Goal: Information Seeking & Learning: Learn about a topic

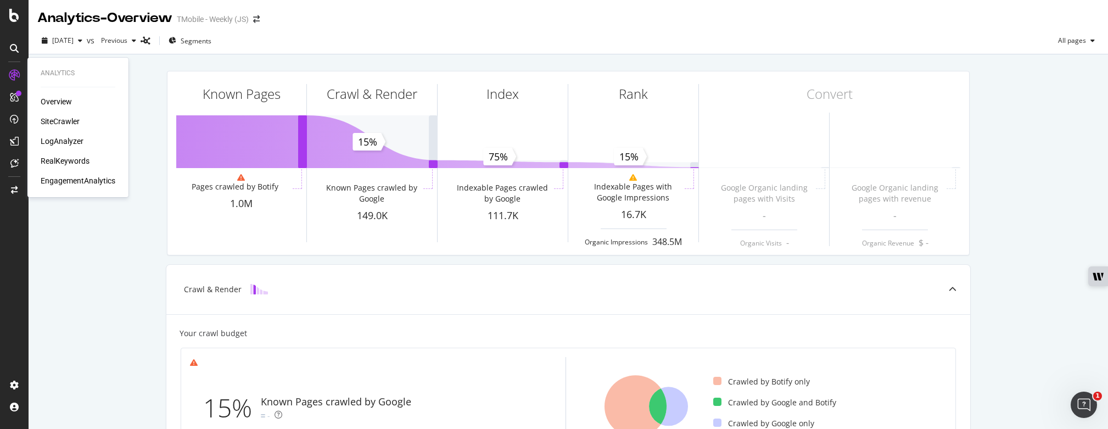
click at [72, 154] on div "Overview SiteCrawler LogAnalyzer RealKeywords EngagementAnalytics" at bounding box center [78, 141] width 75 height 90
click at [72, 155] on div "RealKeywords" at bounding box center [65, 160] width 49 height 11
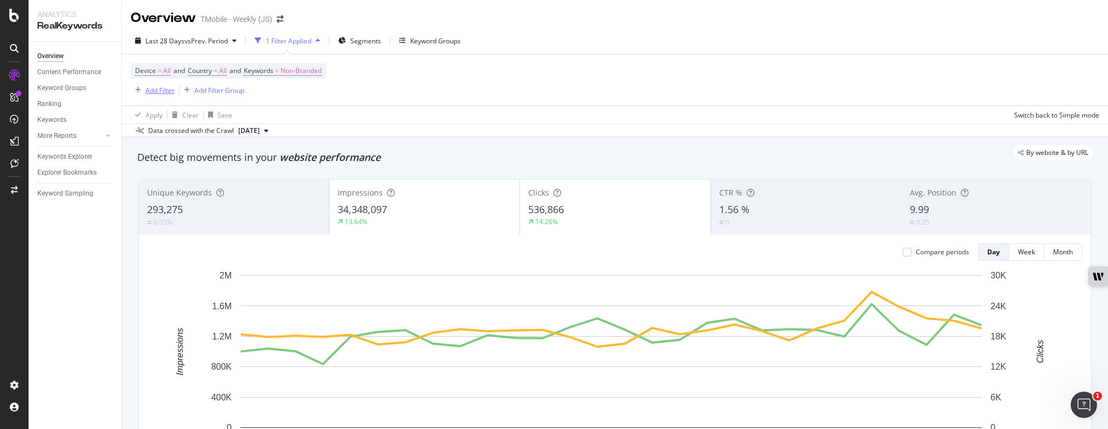
click at [151, 90] on div "Add Filter" at bounding box center [160, 90] width 29 height 9
click at [70, 162] on div "CustomReports" at bounding box center [68, 167] width 54 height 11
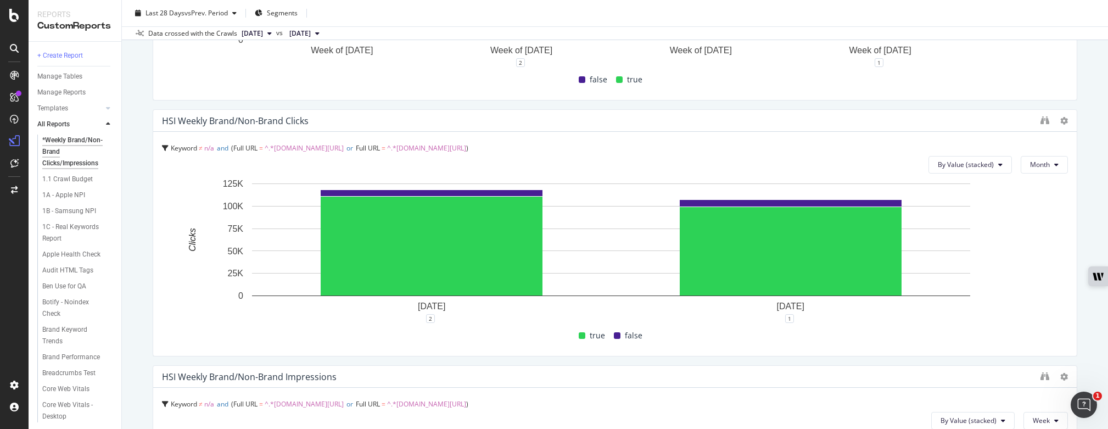
scroll to position [1042, 0]
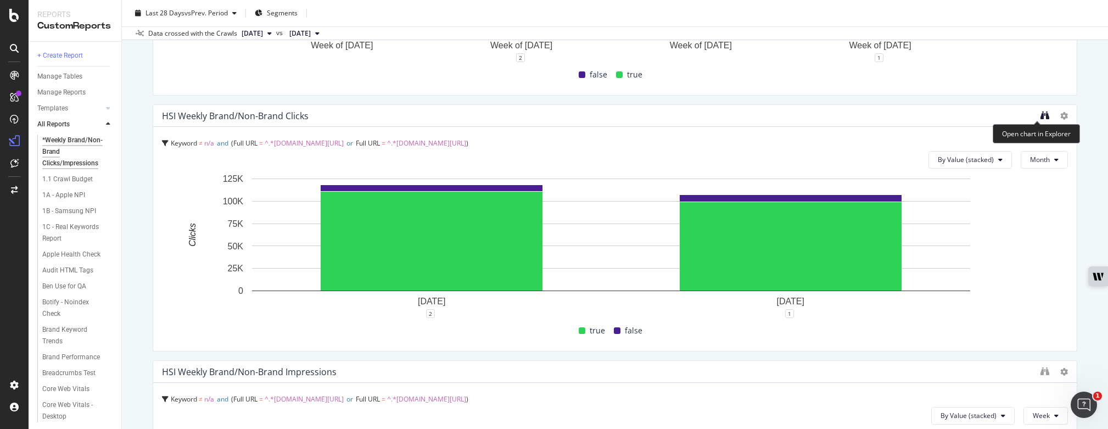
click at [1041, 113] on icon "binoculars" at bounding box center [1045, 115] width 9 height 9
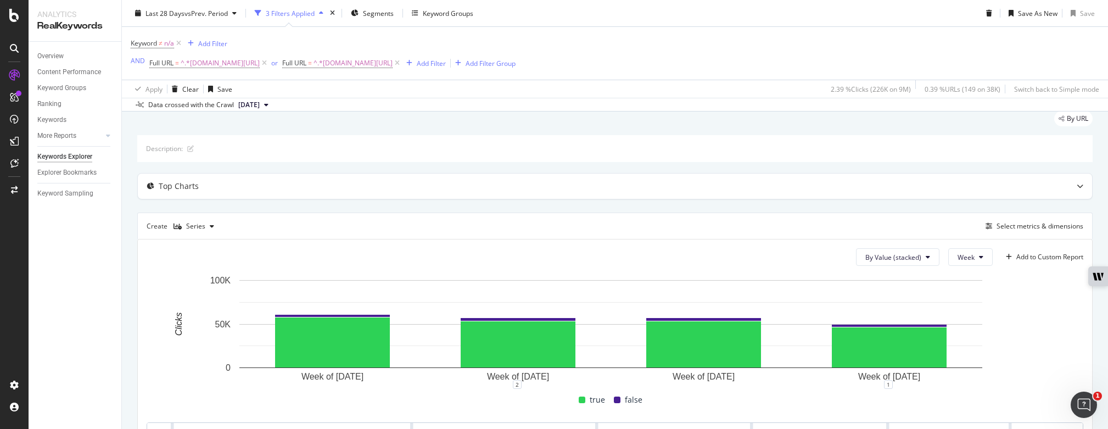
scroll to position [35, 0]
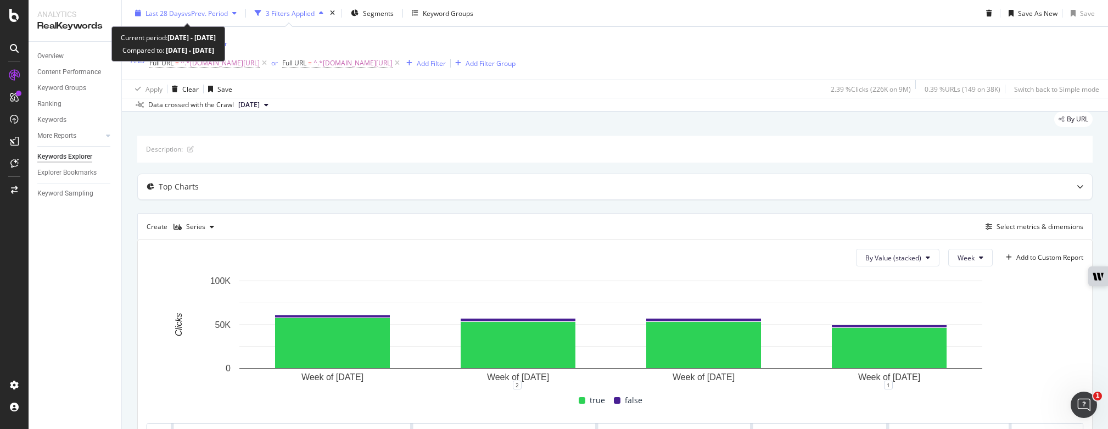
click at [238, 18] on div "Last 28 Days vs Prev. Period" at bounding box center [186, 13] width 110 height 16
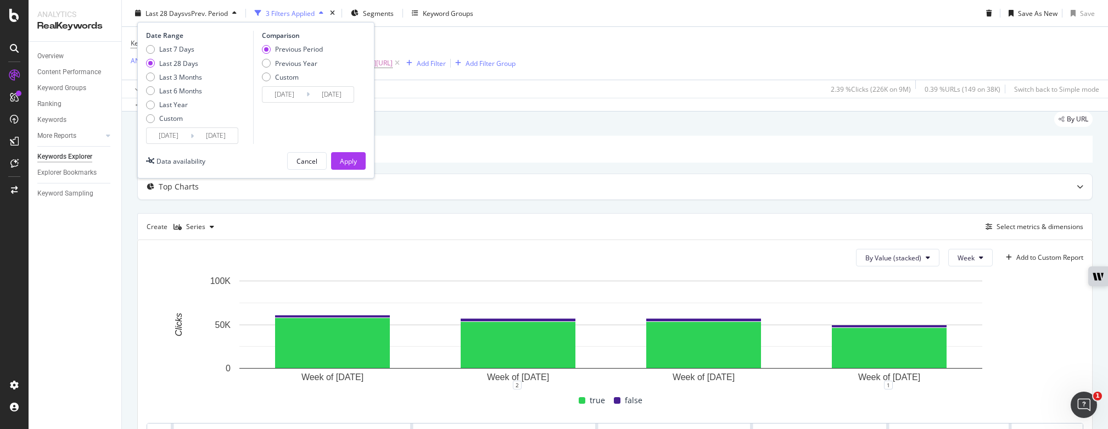
click at [184, 131] on input "2025/08/18" at bounding box center [169, 135] width 44 height 15
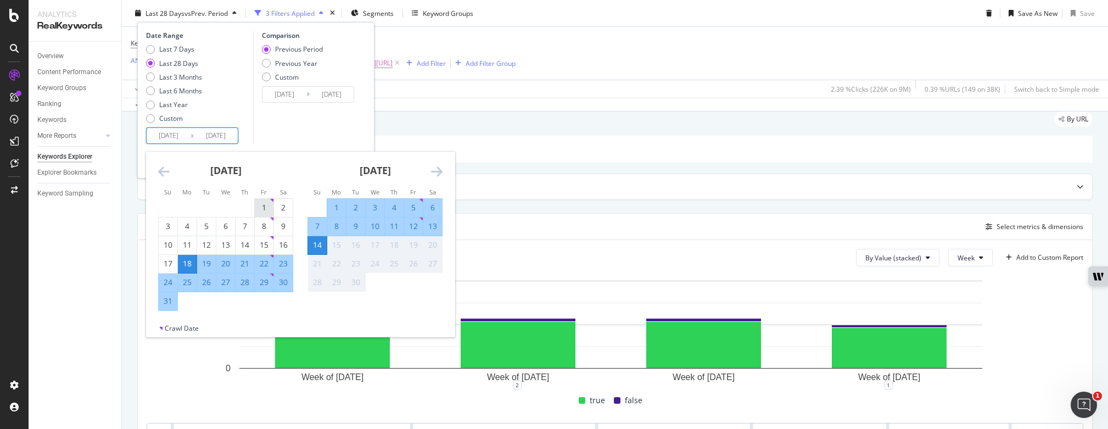
click at [260, 206] on div "1" at bounding box center [264, 207] width 19 height 11
type input "2025/08/01"
type input "2025/06/17"
type input "2025/07/31"
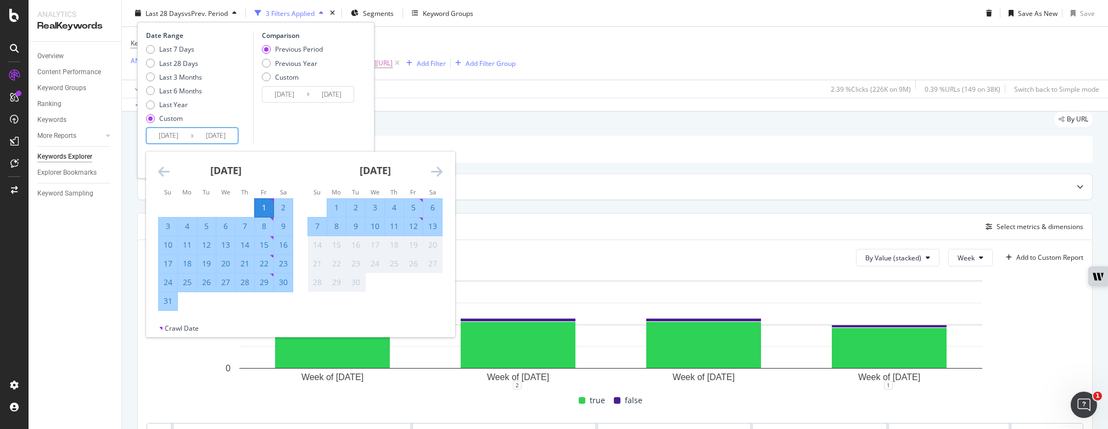
click at [167, 296] on div "31" at bounding box center [168, 300] width 19 height 11
type input "2025/08/31"
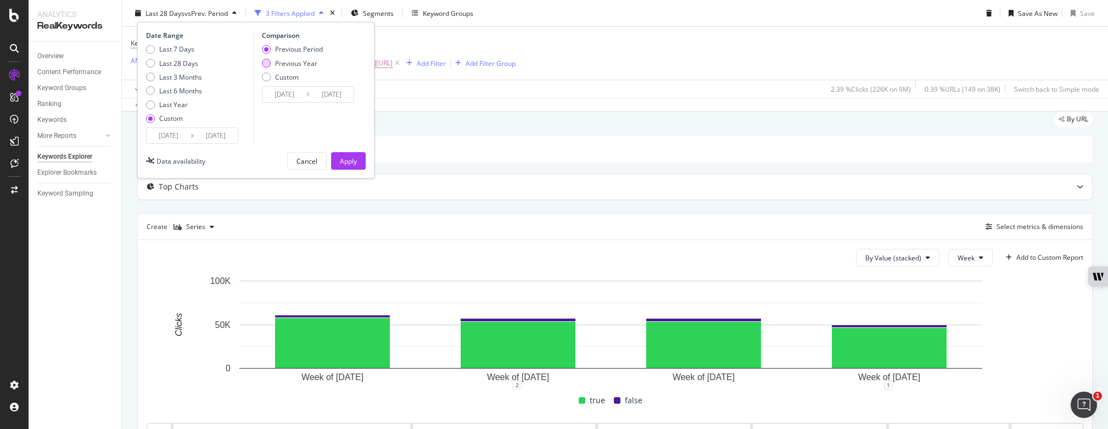
click at [300, 59] on div "Previous Year" at bounding box center [296, 62] width 42 height 9
type input "2024/08/02"
type input "2024/09/01"
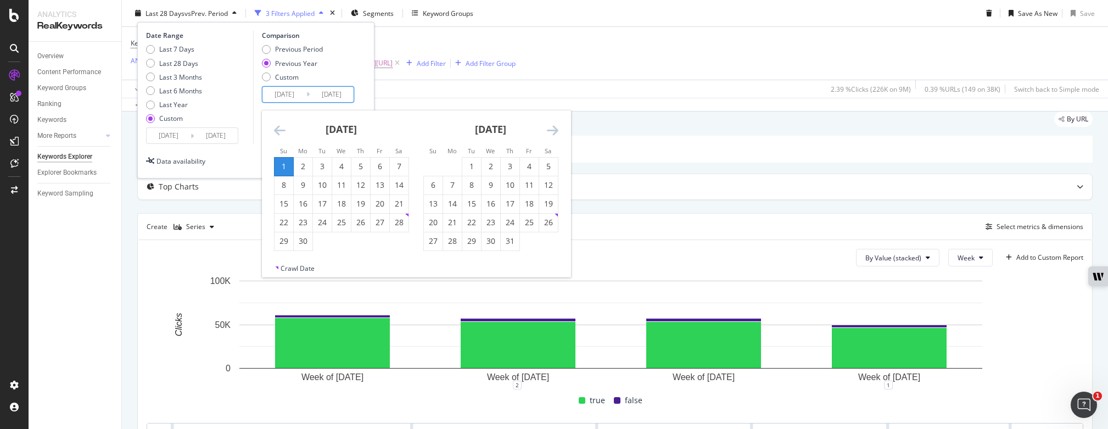
click at [290, 96] on input "2024/08/02" at bounding box center [285, 94] width 44 height 15
click at [275, 126] on icon "Move backward to switch to the previous month." at bounding box center [280, 130] width 12 height 13
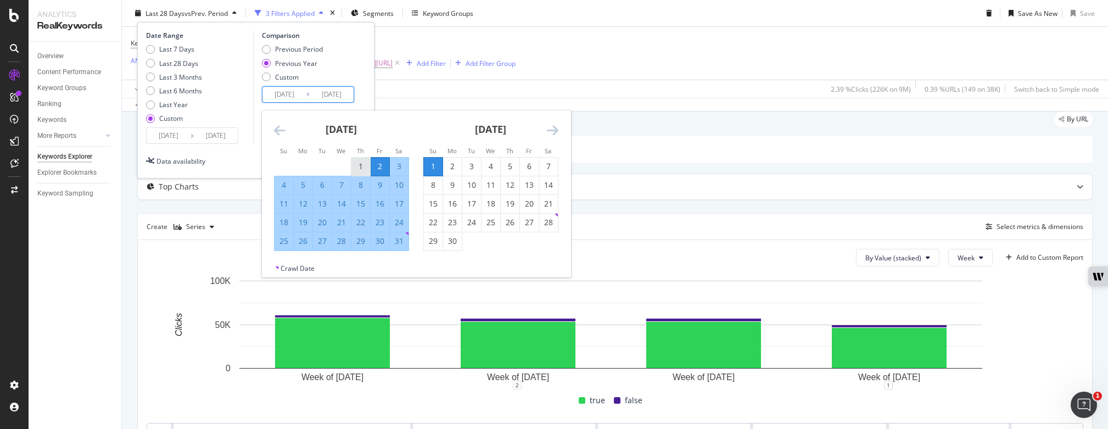
click at [359, 161] on div "1" at bounding box center [360, 166] width 19 height 11
type input "2024/08/01"
click at [398, 239] on div "31" at bounding box center [399, 241] width 19 height 11
type input "2024/08/31"
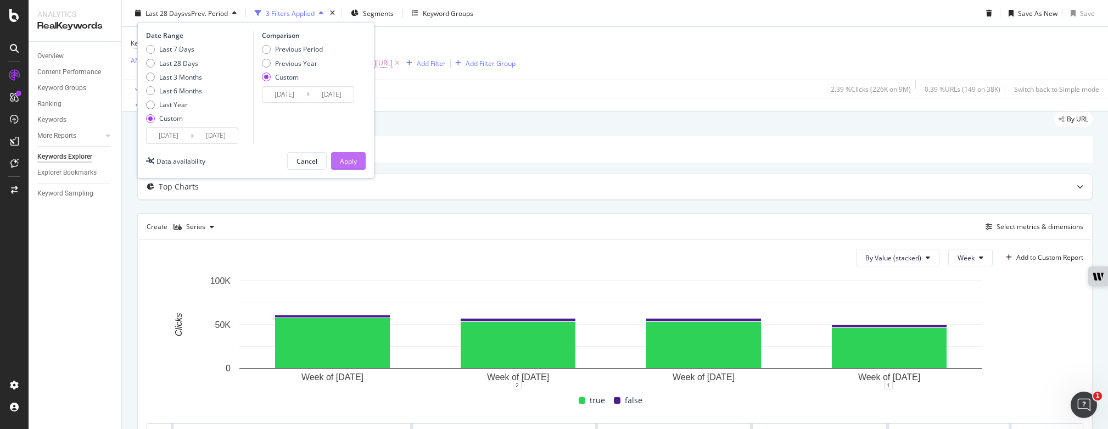
click at [360, 161] on button "Apply" at bounding box center [348, 161] width 35 height 18
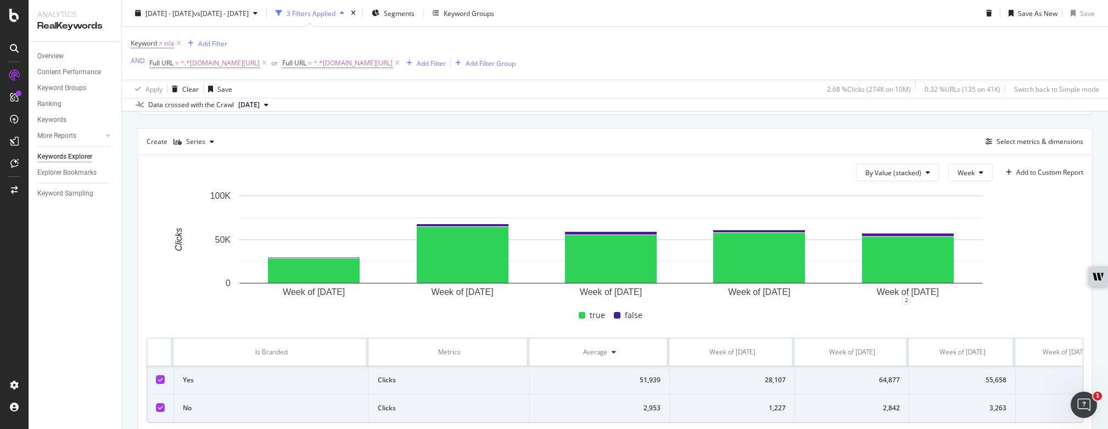
scroll to position [111, 0]
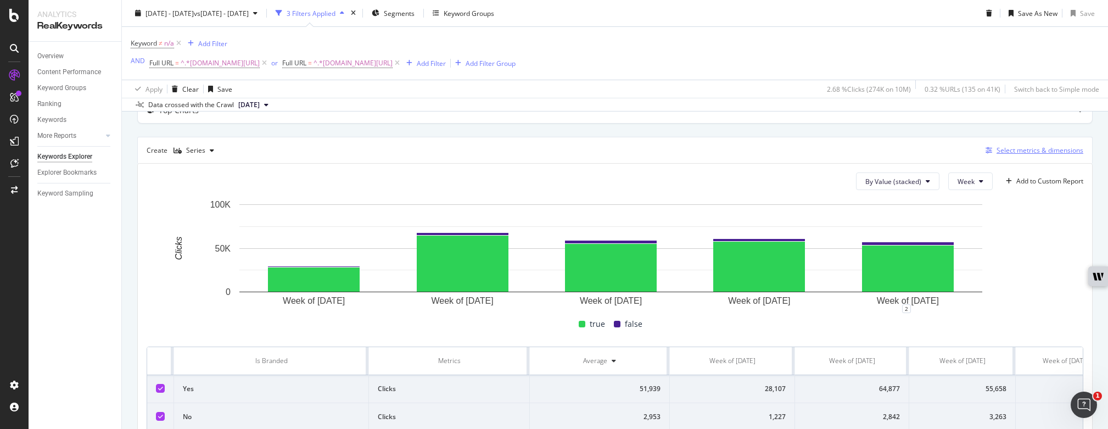
click at [1010, 147] on div "Select metrics & dimensions" at bounding box center [1040, 150] width 87 height 9
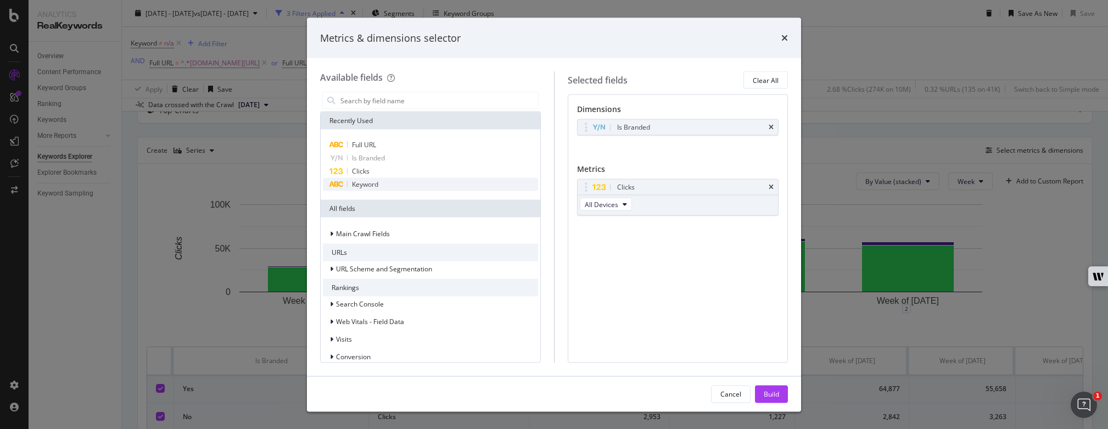
click at [374, 182] on span "Keyword" at bounding box center [365, 184] width 26 height 9
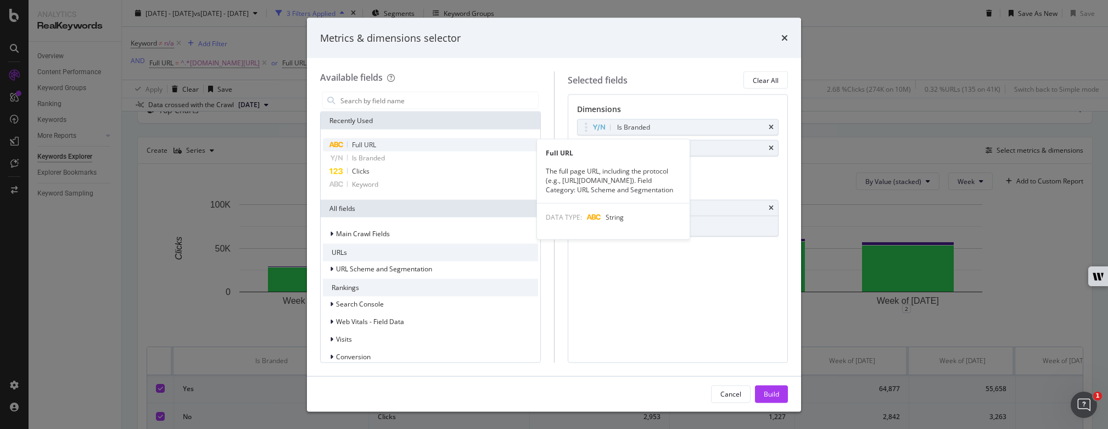
click at [378, 142] on div "Full URL" at bounding box center [430, 144] width 215 height 13
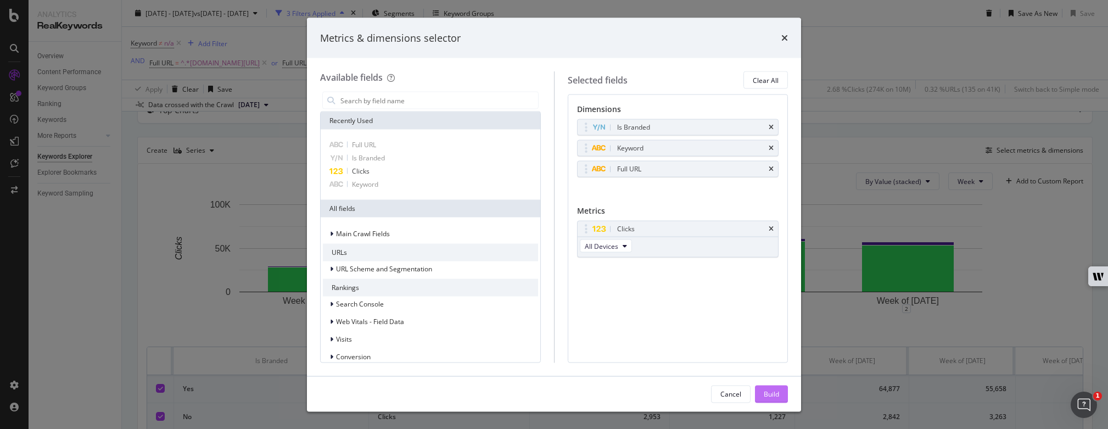
click at [778, 392] on div "Build" at bounding box center [771, 393] width 15 height 9
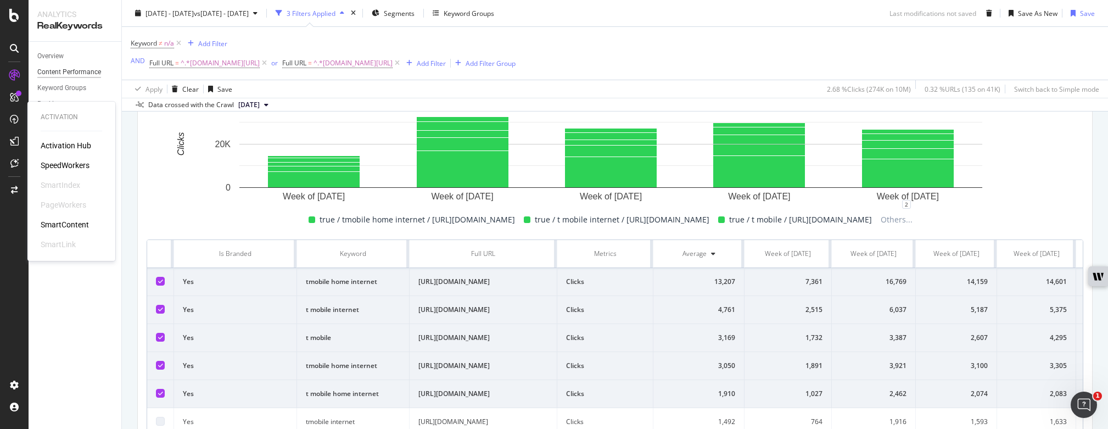
scroll to position [215, 0]
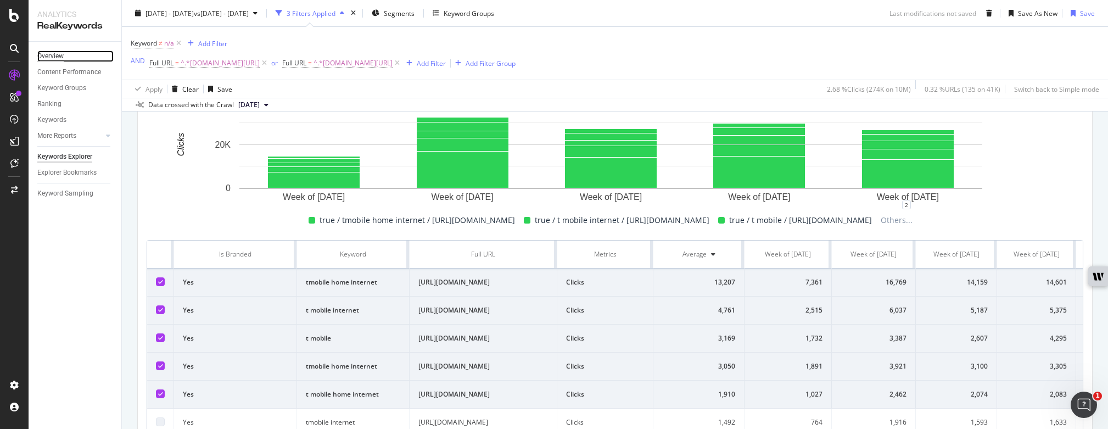
click at [43, 53] on div "Overview" at bounding box center [50, 57] width 26 height 12
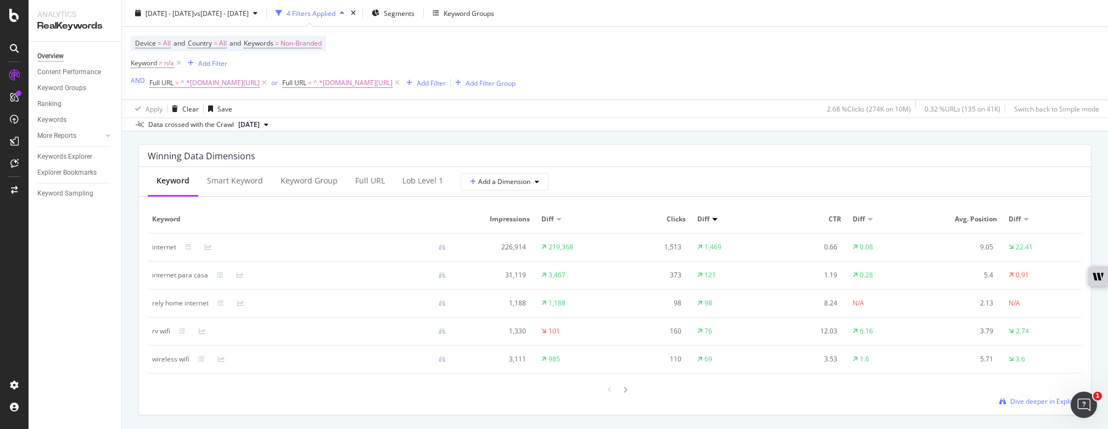
scroll to position [981, 0]
click at [1043, 401] on span "Dive deeper in Explorer" at bounding box center [1046, 400] width 72 height 9
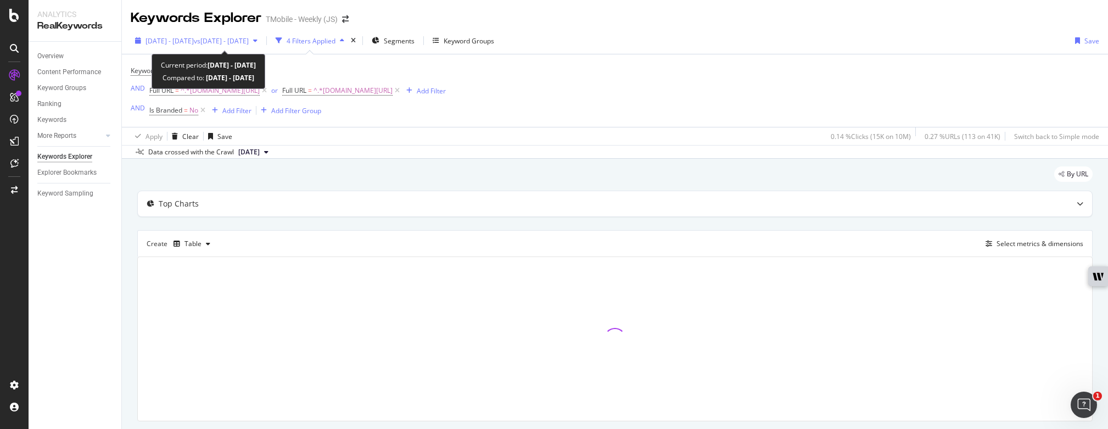
click at [249, 37] on span "vs 2024 Aug. 1st - Aug. 31st" at bounding box center [221, 40] width 55 height 9
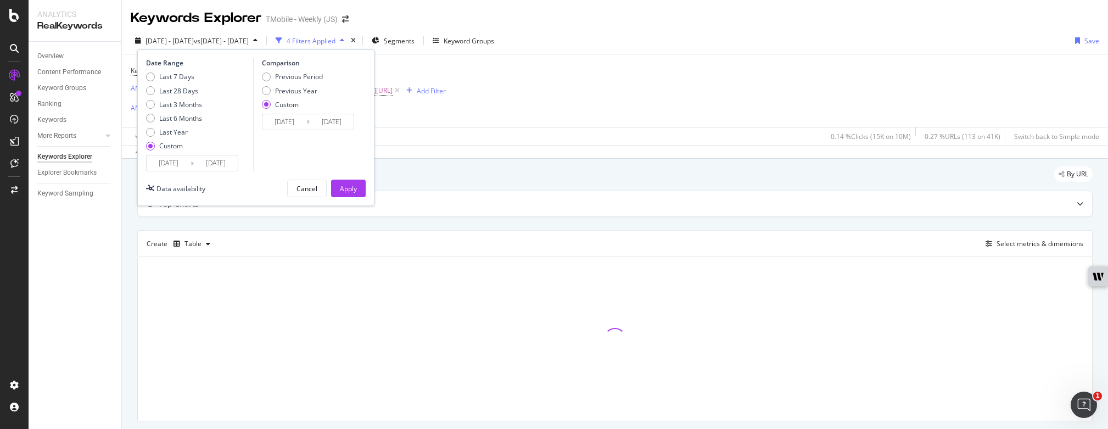
click at [174, 160] on input "2025/08/01" at bounding box center [169, 162] width 44 height 15
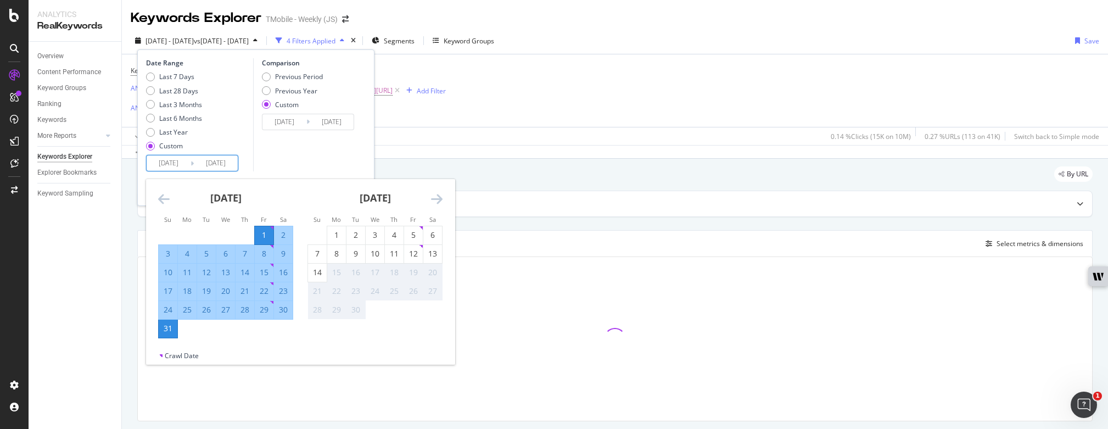
click at [166, 202] on icon "Move backward to switch to the previous month." at bounding box center [164, 198] width 12 height 13
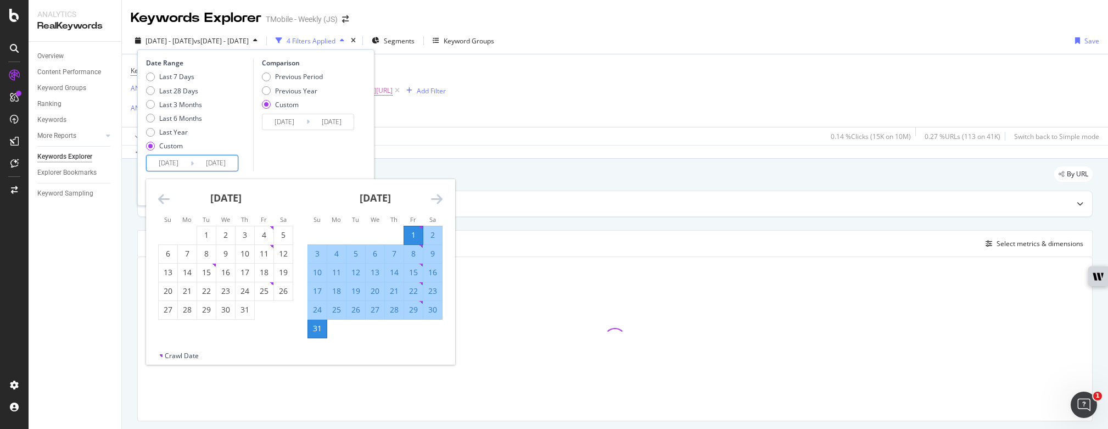
click at [166, 202] on icon "Move backward to switch to the previous month." at bounding box center [164, 198] width 12 height 13
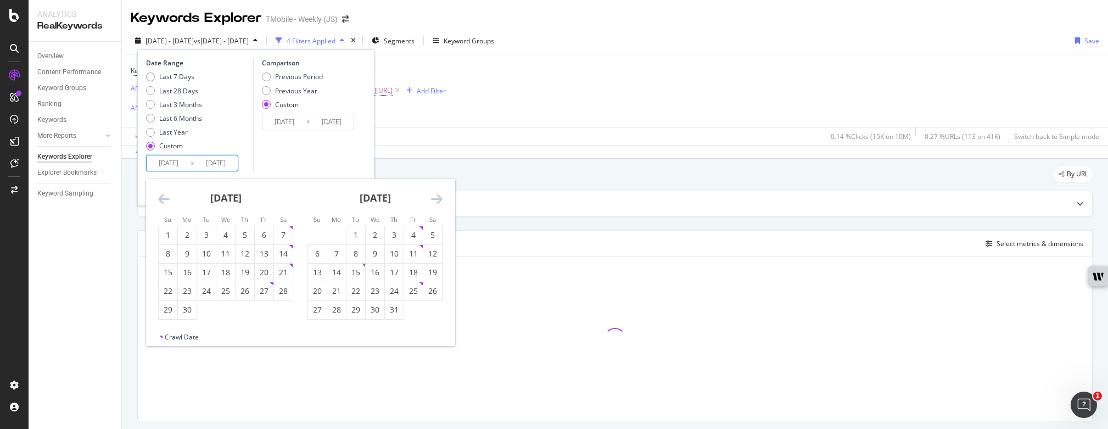
click at [166, 202] on icon "Move backward to switch to the previous month." at bounding box center [164, 198] width 12 height 13
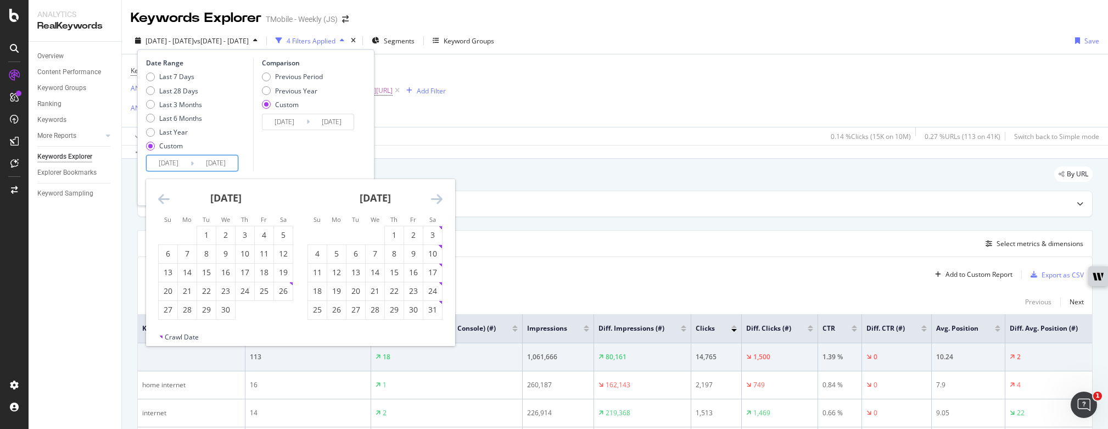
click at [339, 161] on div "Comparison Previous Period Previous Year Custom 2024/08/01 Navigate forward to …" at bounding box center [305, 114] width 104 height 113
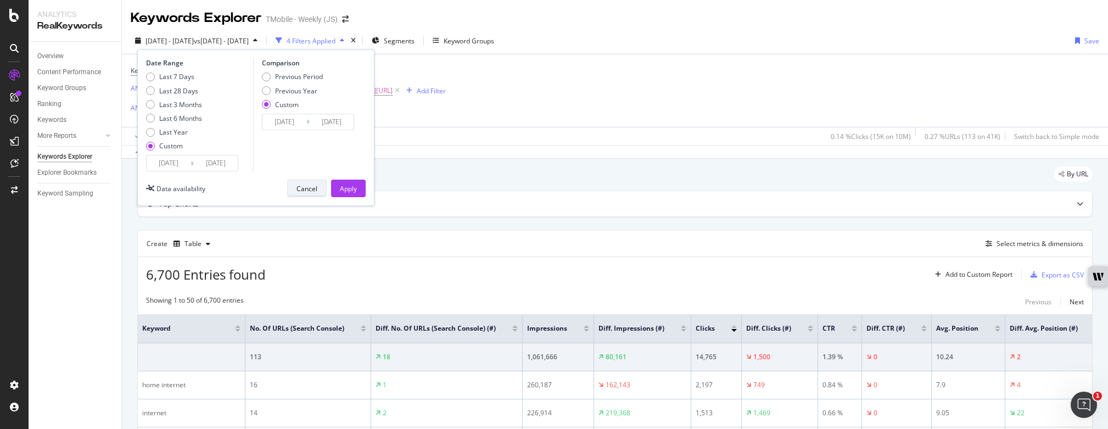
click at [311, 187] on div "Cancel" at bounding box center [307, 188] width 21 height 9
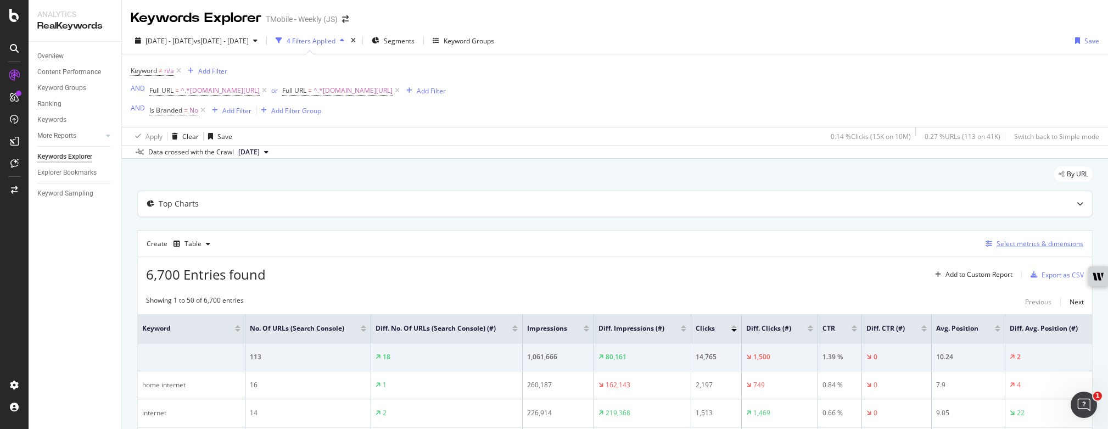
click at [1014, 241] on div "Select metrics & dimensions" at bounding box center [1040, 243] width 87 height 9
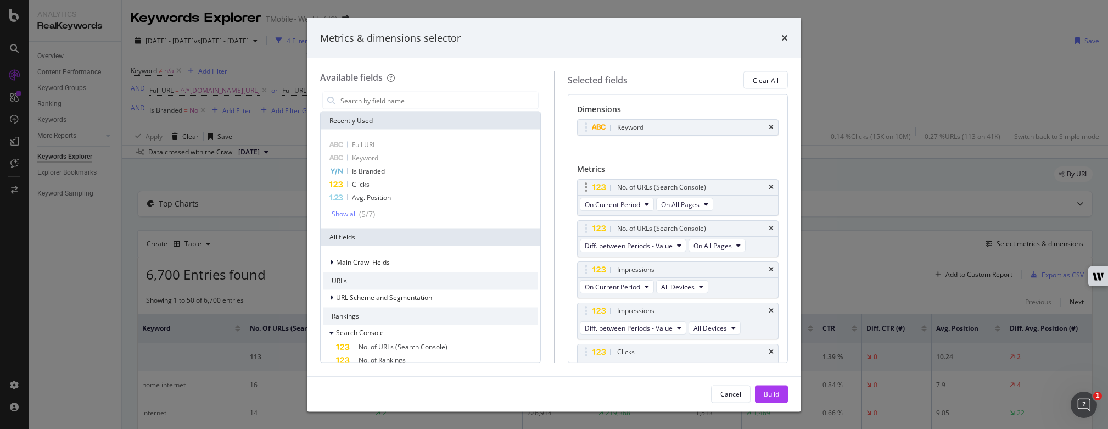
click at [761, 192] on div "No. of URLs (Search Console)" at bounding box center [678, 187] width 201 height 15
click at [769, 188] on icon "times" at bounding box center [771, 187] width 5 height 7
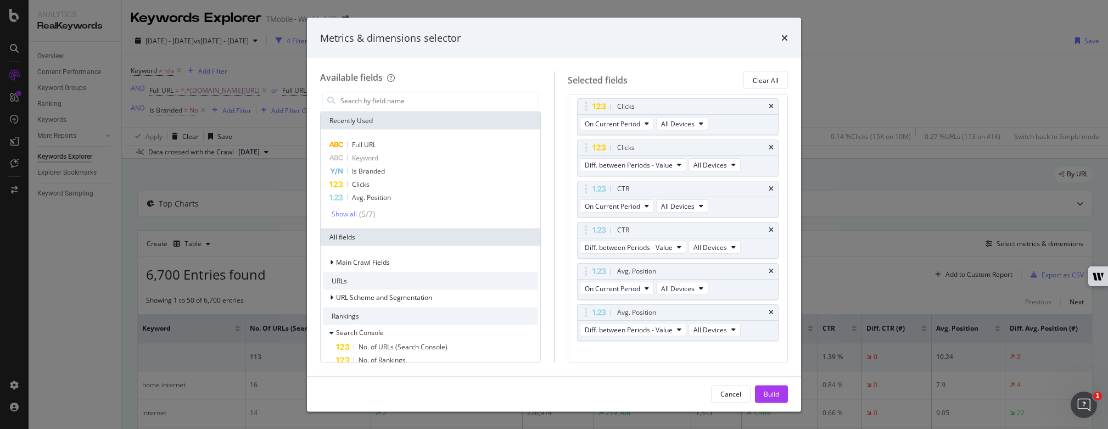
scroll to position [178, 0]
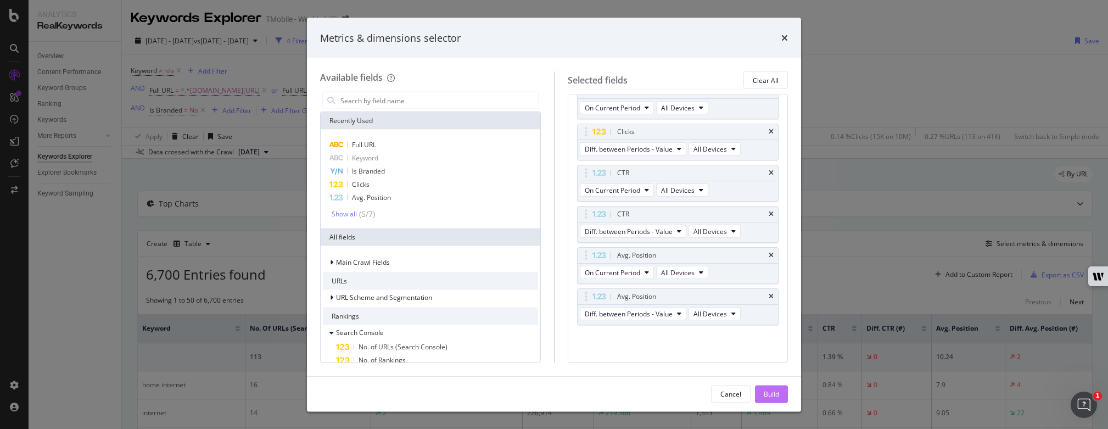
click at [771, 390] on div "Build" at bounding box center [771, 393] width 15 height 9
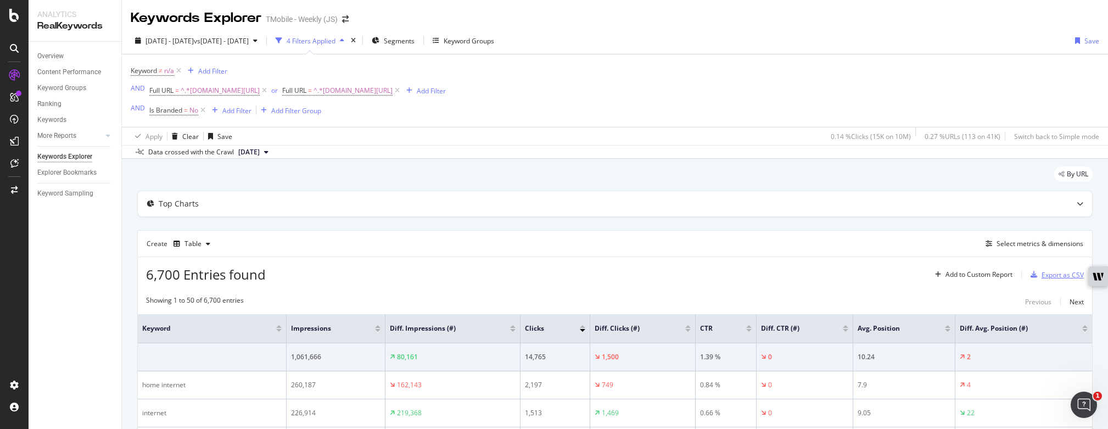
click at [1042, 273] on div "Export as CSV" at bounding box center [1063, 274] width 42 height 9
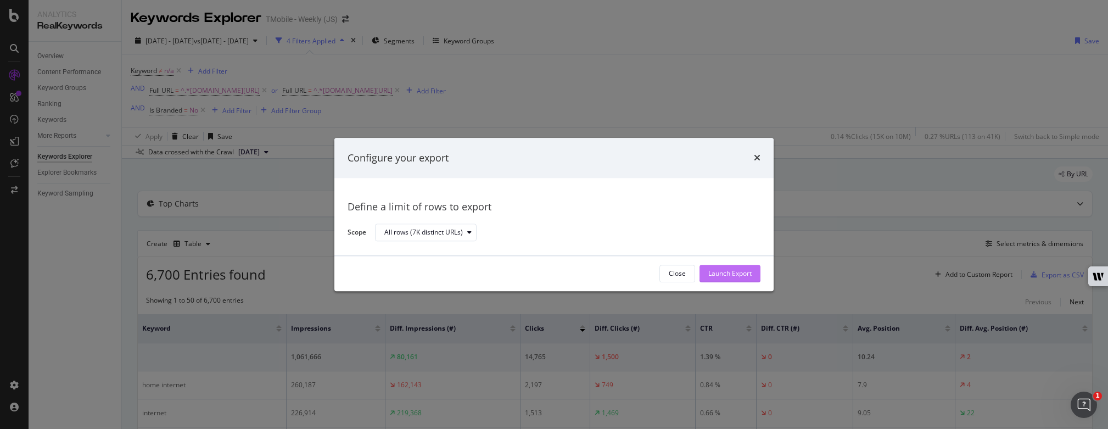
click at [729, 275] on div "Launch Export" at bounding box center [729, 273] width 43 height 9
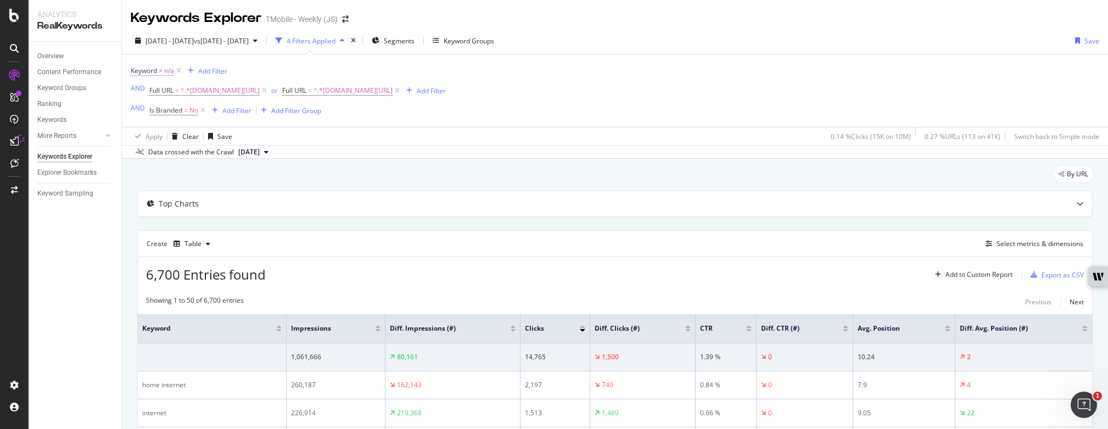
drag, startPoint x: 182, startPoint y: 69, endPoint x: 196, endPoint y: 75, distance: 15.0
click at [182, 69] on icon at bounding box center [178, 70] width 9 height 11
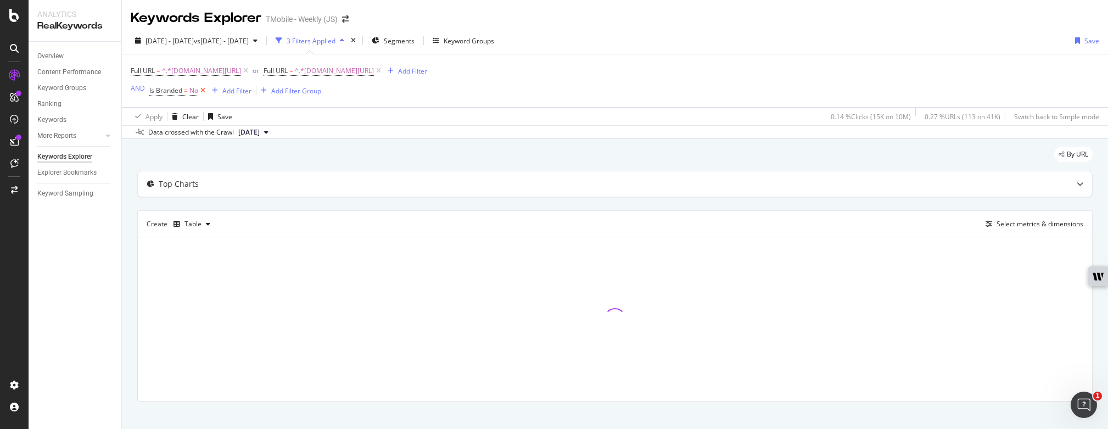
click at [203, 88] on icon at bounding box center [202, 90] width 9 height 11
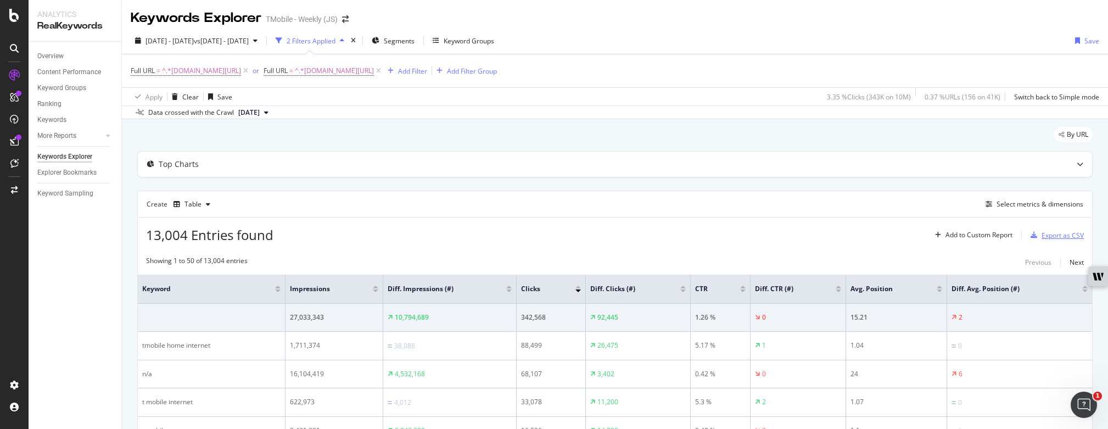
click at [1042, 236] on div "Export as CSV" at bounding box center [1063, 235] width 42 height 9
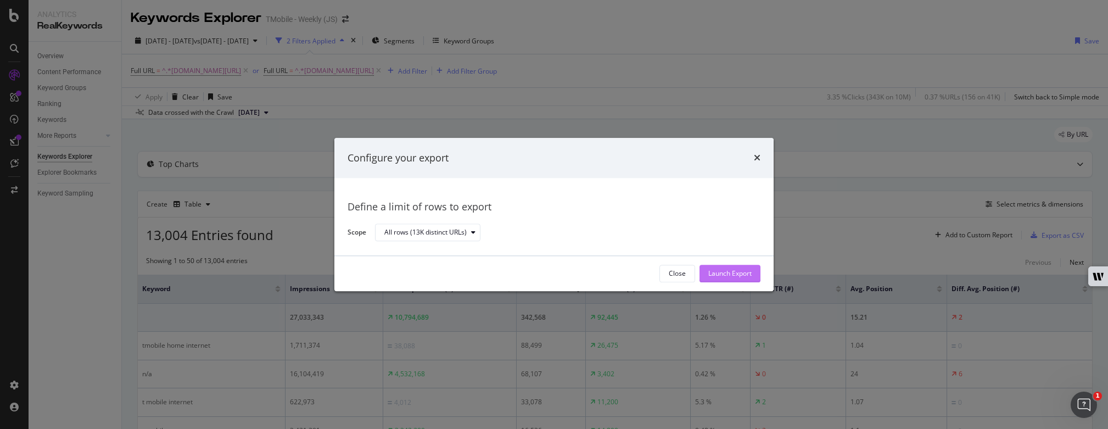
click at [730, 275] on div "Launch Export" at bounding box center [729, 273] width 43 height 9
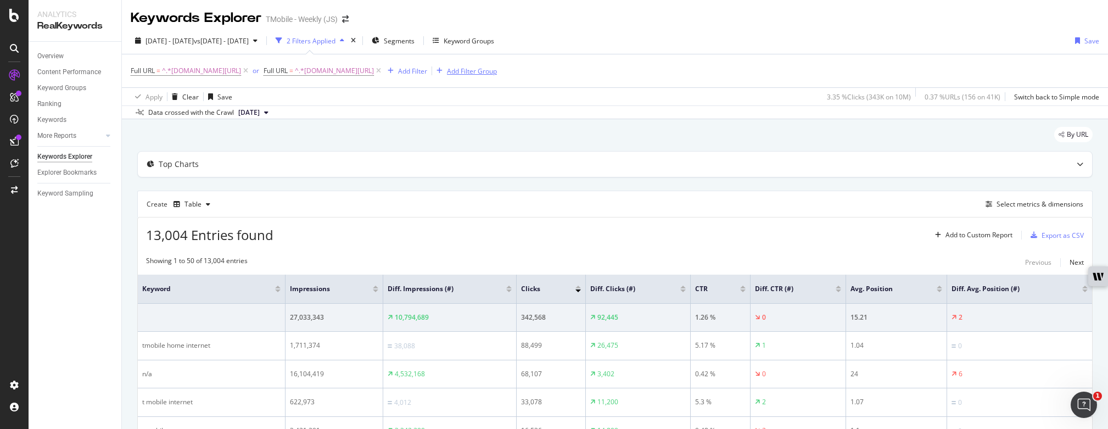
click at [478, 70] on div "Add Filter Group" at bounding box center [472, 70] width 50 height 9
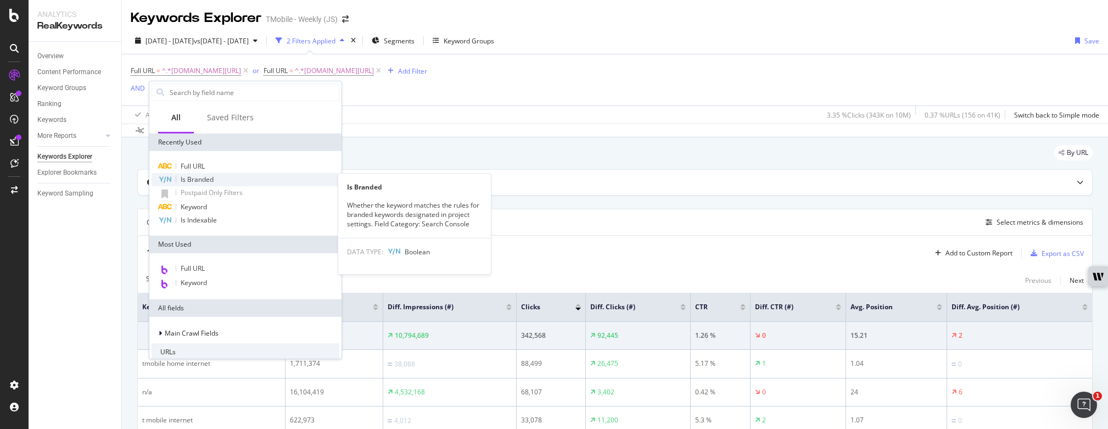
click at [209, 175] on span "Is Branded" at bounding box center [197, 179] width 33 height 9
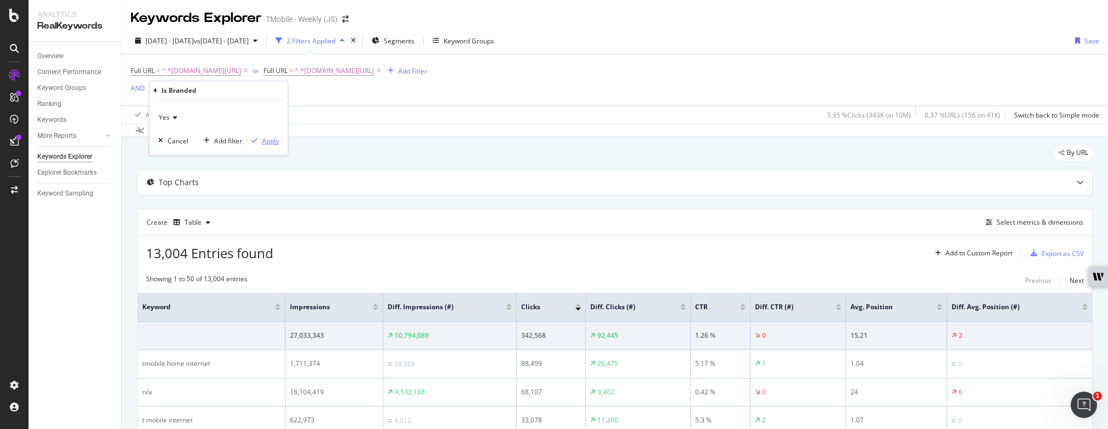
click at [275, 141] on div "Apply" at bounding box center [270, 140] width 17 height 9
click at [1051, 260] on div "Export as CSV" at bounding box center [1055, 255] width 58 height 16
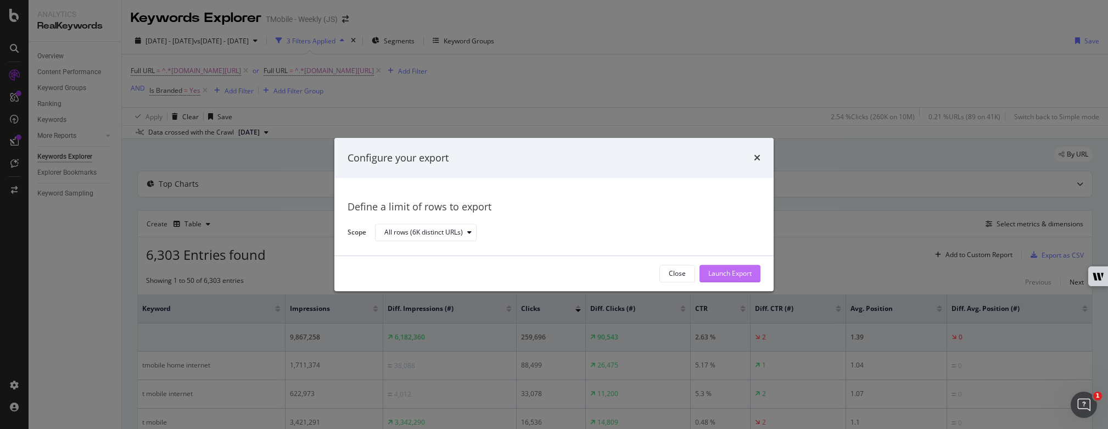
click at [741, 272] on div "Launch Export" at bounding box center [729, 273] width 43 height 9
